Goal: Information Seeking & Learning: Find specific fact

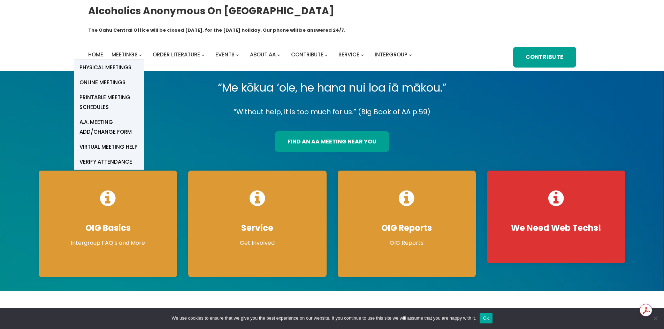
click at [138, 50] on li "Meetings Physical Meetings Online Meetings Printable Meeting Schedules A.A. Mee…" at bounding box center [127, 55] width 33 height 10
click at [101, 75] on link "Online Meetings" at bounding box center [109, 82] width 70 height 15
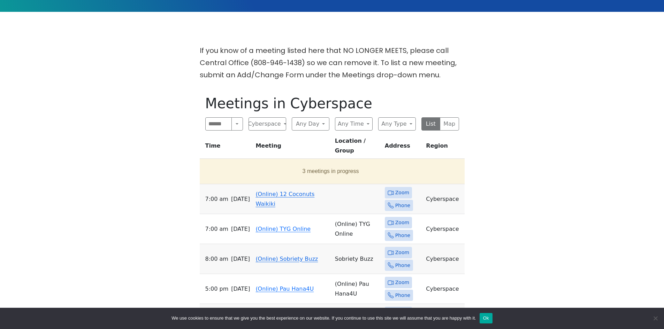
scroll to position [279, 0]
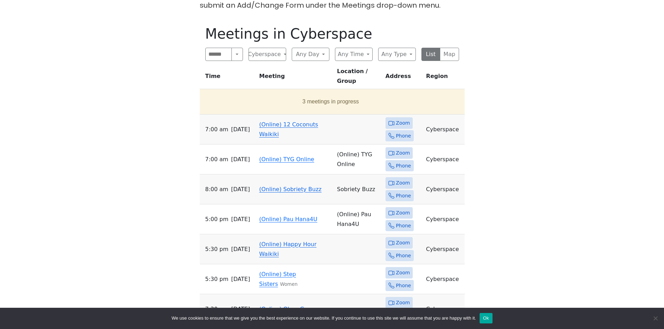
click at [301, 121] on link "(Online) 12 Coconuts Waikiki" at bounding box center [288, 129] width 59 height 16
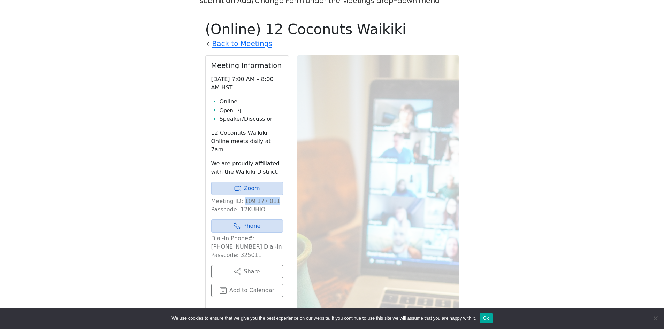
drag, startPoint x: 241, startPoint y: 178, endPoint x: 271, endPoint y: 179, distance: 30.0
click at [271, 197] on p "Meeting ID: 109 177 011 Passcode: 12KUHIO" at bounding box center [247, 205] width 72 height 17
copy p "109 177 011"
